Goal: Information Seeking & Learning: Learn about a topic

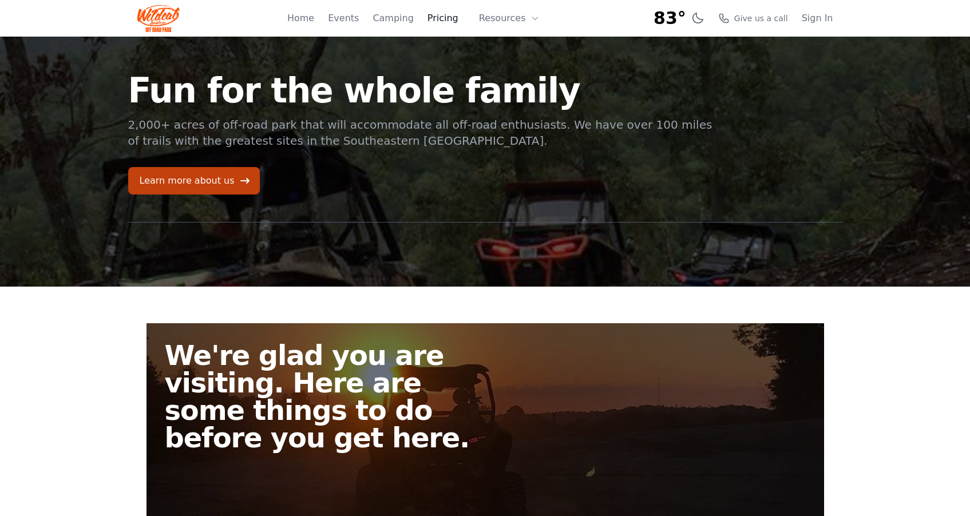
click at [443, 23] on link "Pricing" at bounding box center [443, 18] width 31 height 14
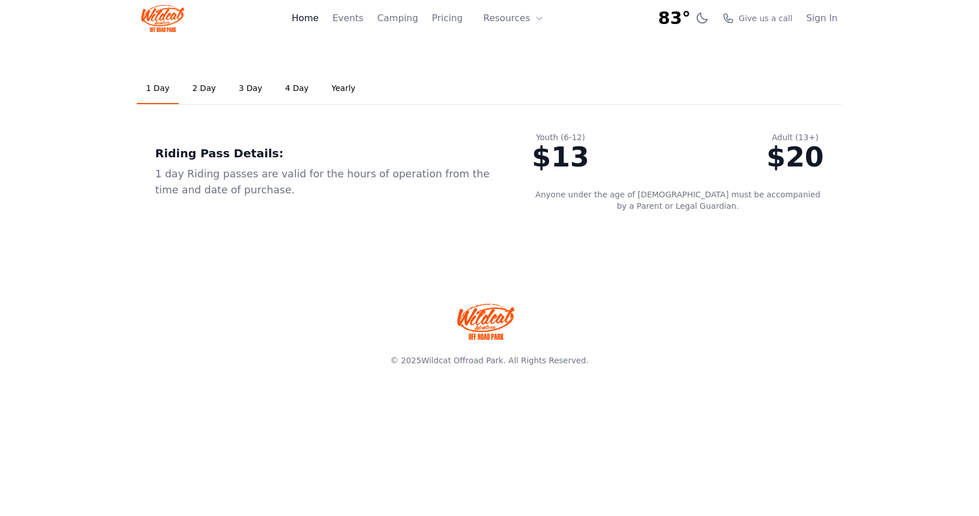
click at [314, 18] on link "Home" at bounding box center [304, 18] width 27 height 14
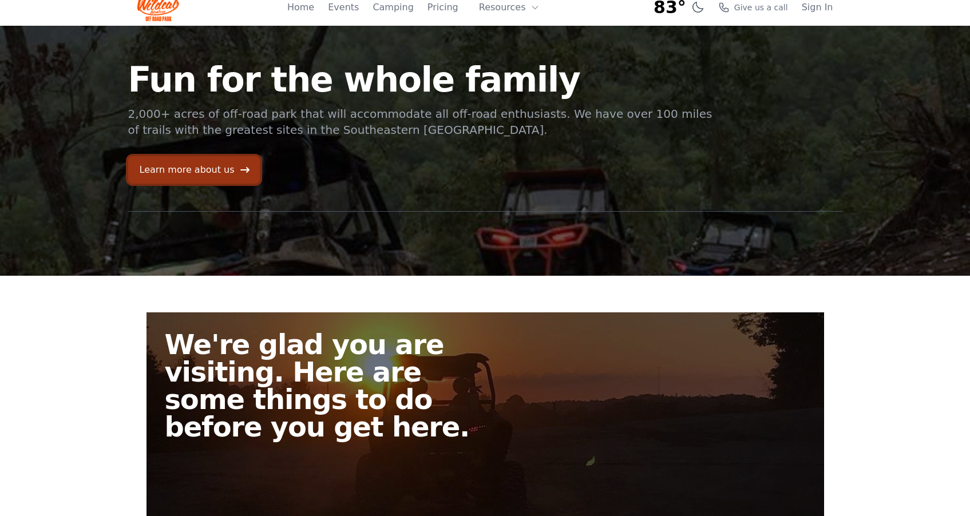
scroll to position [12, 0]
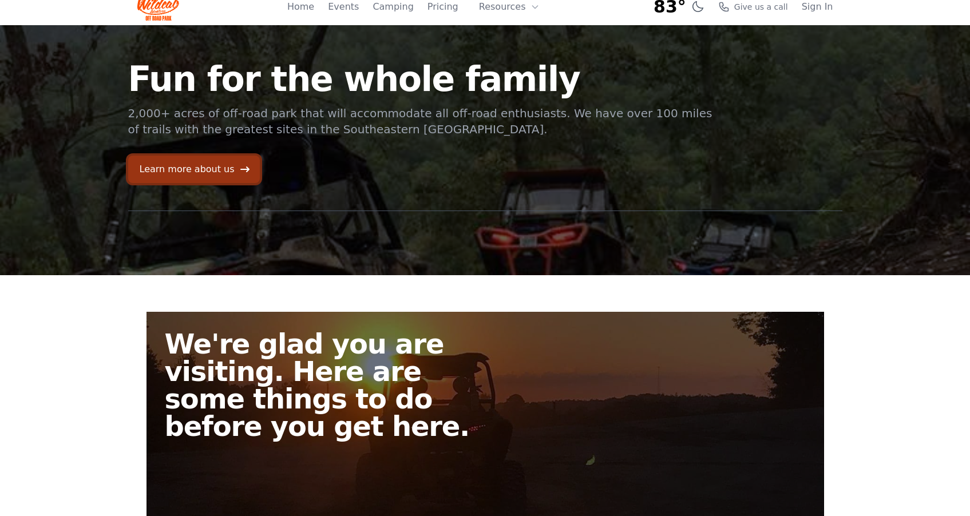
click at [245, 170] on link "Learn more about us" at bounding box center [194, 169] width 132 height 27
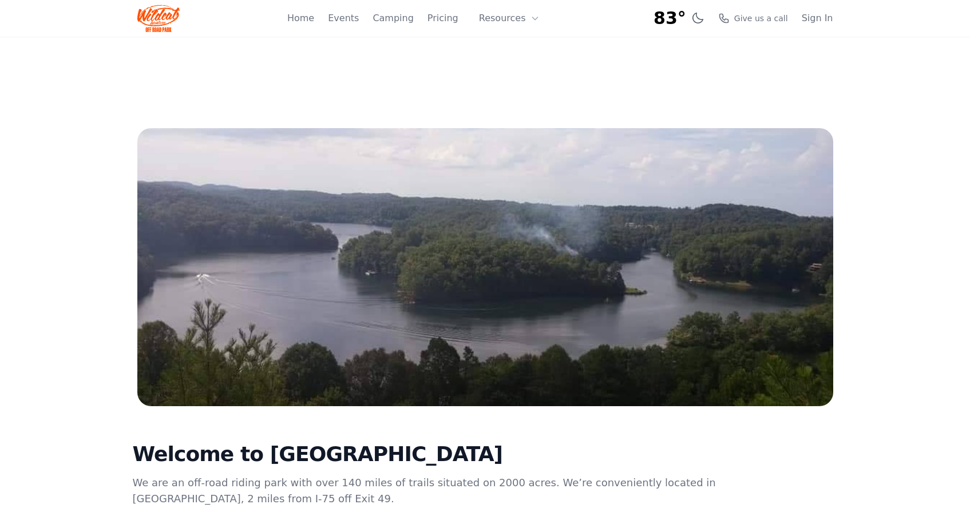
scroll to position [12, 0]
